Goal: Check status: Check status

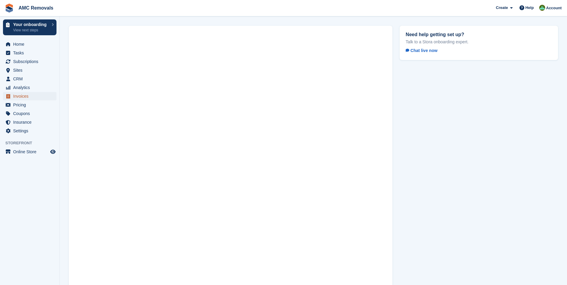
click at [18, 96] on span "Invoices" at bounding box center [31, 96] width 36 height 8
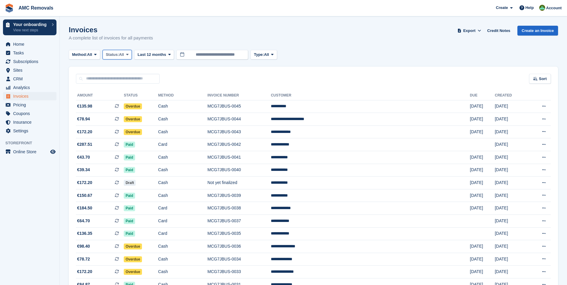
click at [121, 56] on span "All" at bounding box center [121, 55] width 5 height 6
click at [116, 77] on link "Paid" at bounding box center [131, 79] width 52 height 11
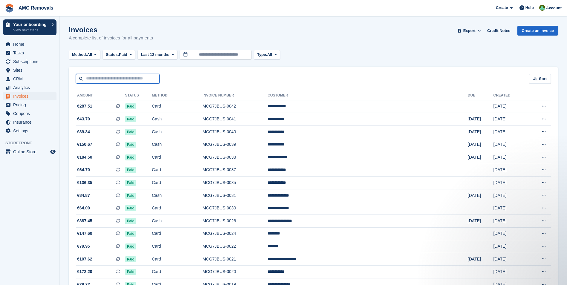
click at [137, 79] on input "text" at bounding box center [118, 79] width 84 height 10
click at [319, 43] on div "Invoices A complete list of invoices for all payments Export Export Invoices Ex…" at bounding box center [313, 37] width 489 height 23
drag, startPoint x: 93, startPoint y: 29, endPoint x: 80, endPoint y: 30, distance: 13.5
click at [80, 30] on h1 "Invoices" at bounding box center [111, 30] width 84 height 8
drag, startPoint x: 80, startPoint y: 30, endPoint x: 68, endPoint y: 29, distance: 11.4
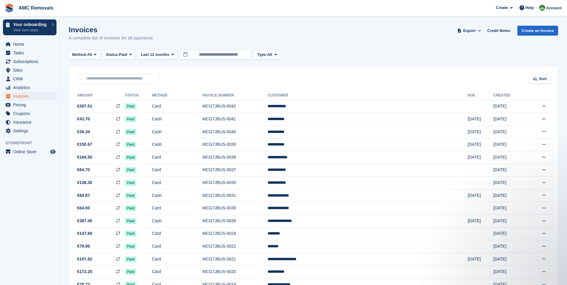
click at [68, 29] on section "Invoices A complete list of invoices for all payments Export Export Invoices Ex…" at bounding box center [313, 192] width 507 height 384
drag, startPoint x: 69, startPoint y: 30, endPoint x: 161, endPoint y: 42, distance: 92.2
click at [161, 42] on div "Invoices A complete list of invoices for all payments Export Export Invoices Ex…" at bounding box center [313, 37] width 489 height 23
drag, startPoint x: 161, startPoint y: 42, endPoint x: 164, endPoint y: 45, distance: 4.6
click at [164, 45] on div "Invoices A complete list of invoices for all payments Export Export Invoices Ex…" at bounding box center [313, 37] width 489 height 23
